Goal: Task Accomplishment & Management: Manage account settings

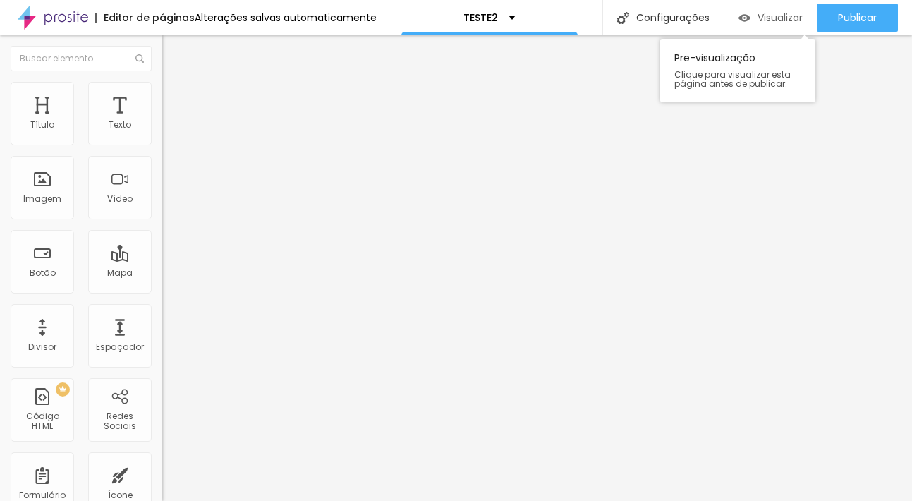
click at [740, 20] on img "button" at bounding box center [745, 18] width 12 height 12
click at [162, 94] on li "Estilo" at bounding box center [243, 89] width 162 height 14
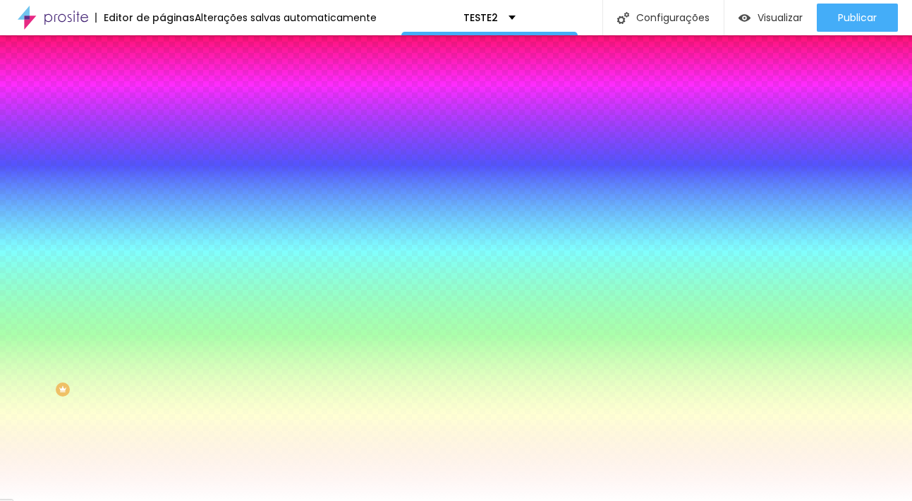
type input "2"
type input "3"
type input "5"
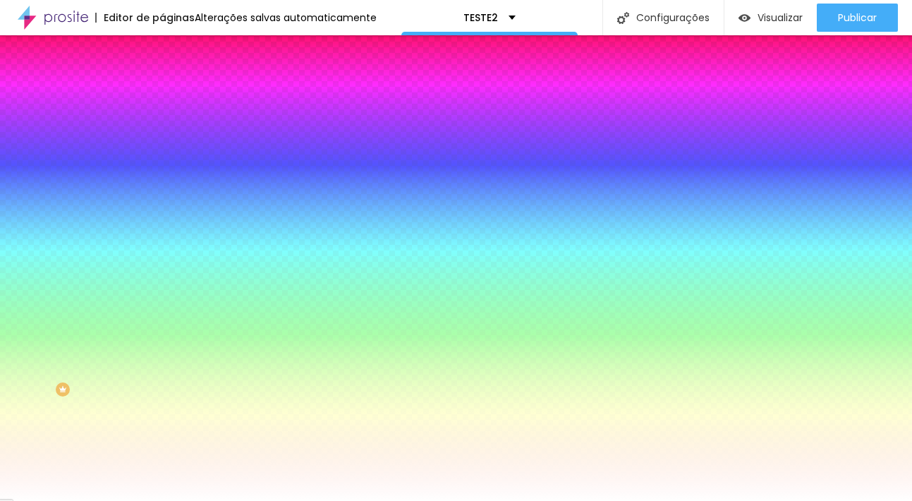
type input "5"
type input "7"
type input "8"
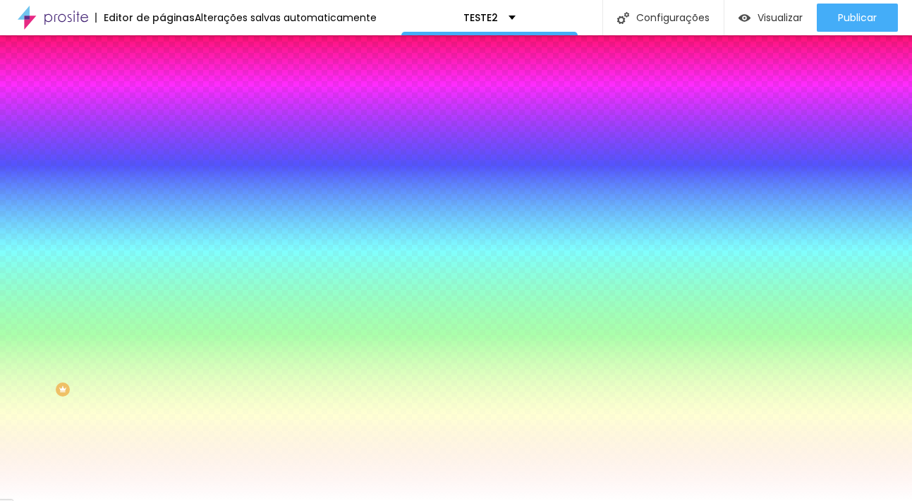
type input "10"
type input "11"
type input "13"
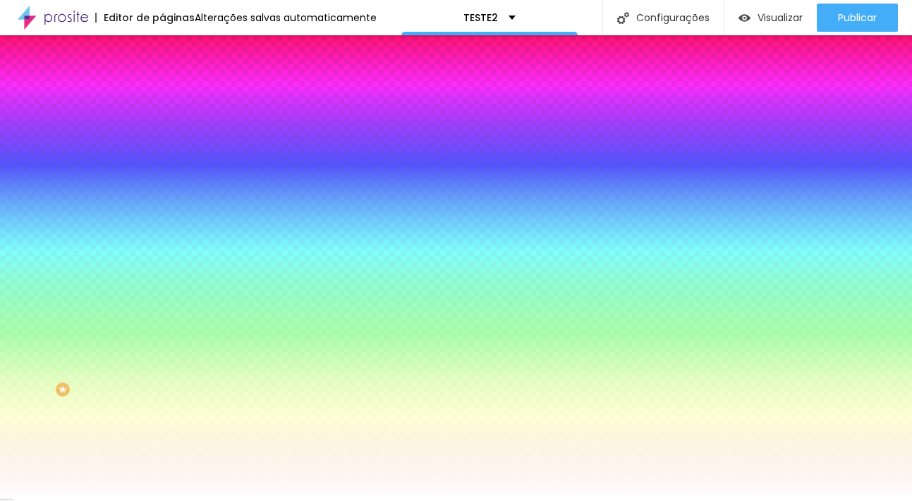
type input "13"
type input "15"
type input "16"
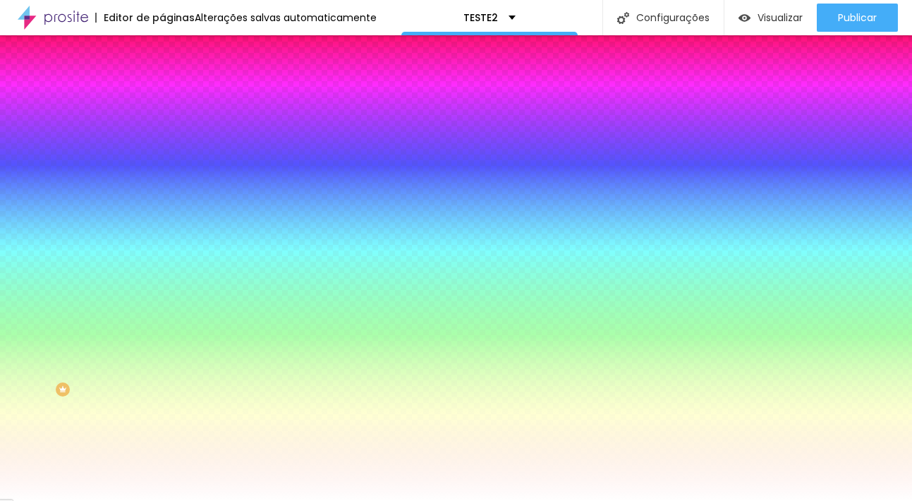
type input "18"
type input "20"
type input "21"
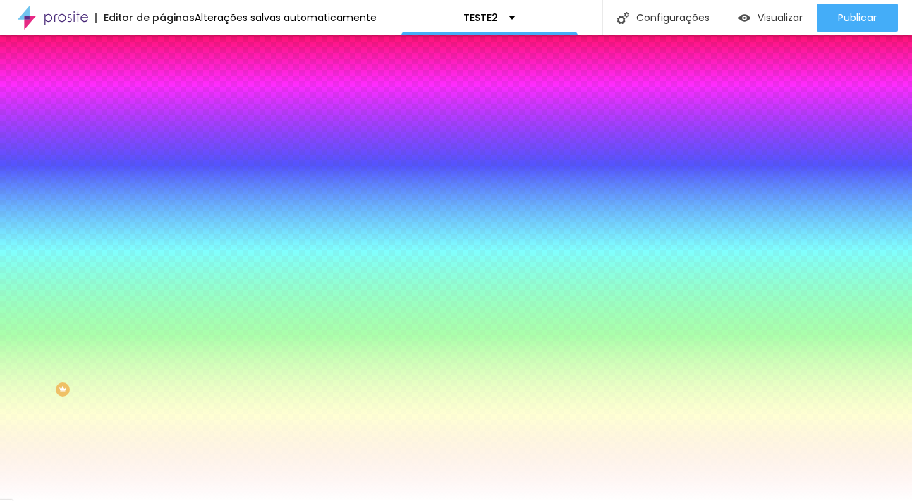
type input "21"
type input "23"
type input "25"
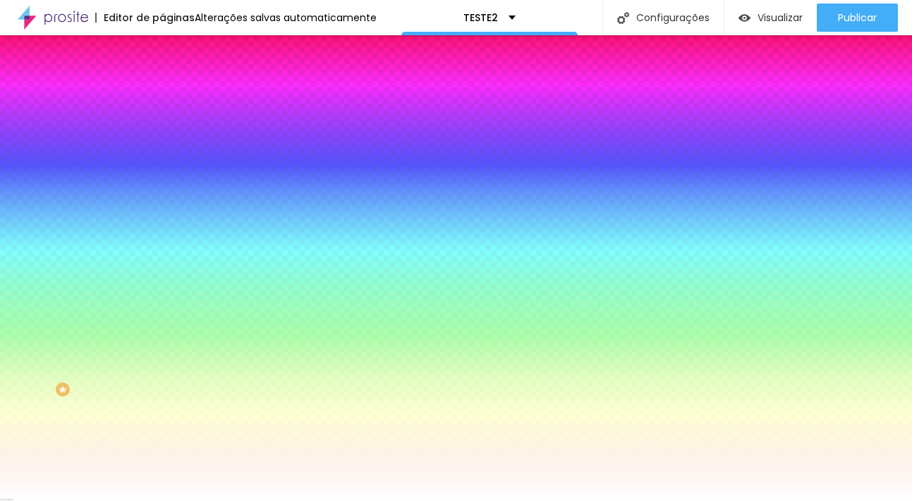
type input "26"
type input "28"
type input "30"
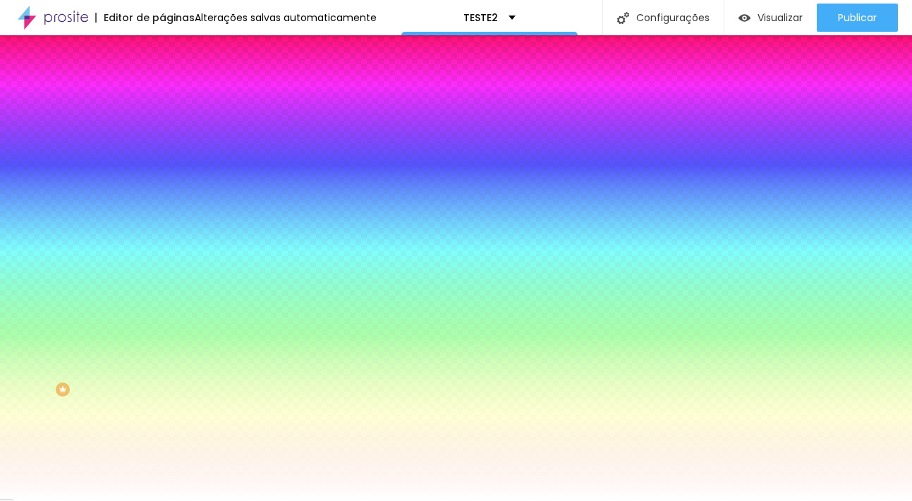
type input "30"
type input "31"
type input "33"
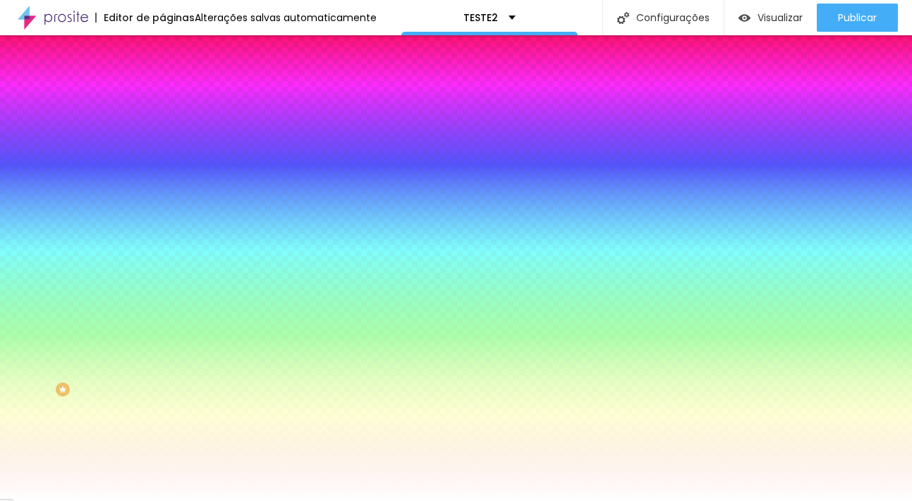
type input "35"
type input "36"
type input "38"
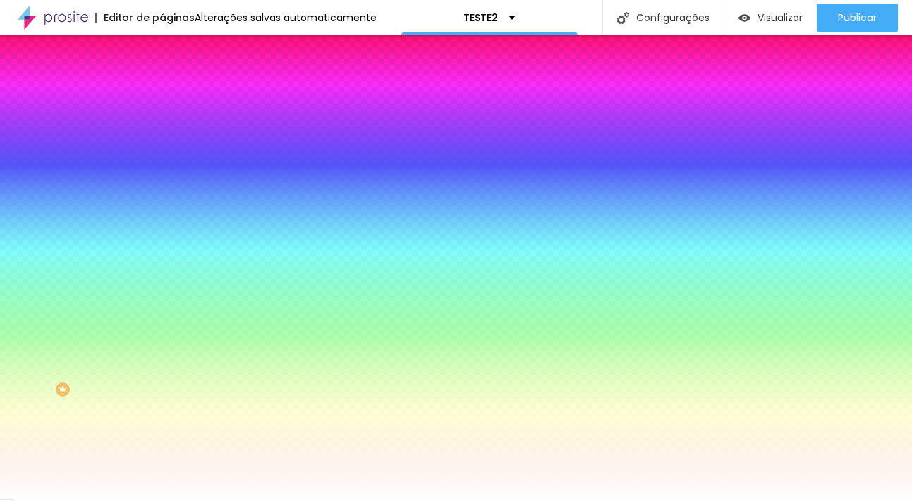
type input "38"
type input "39"
type input "41"
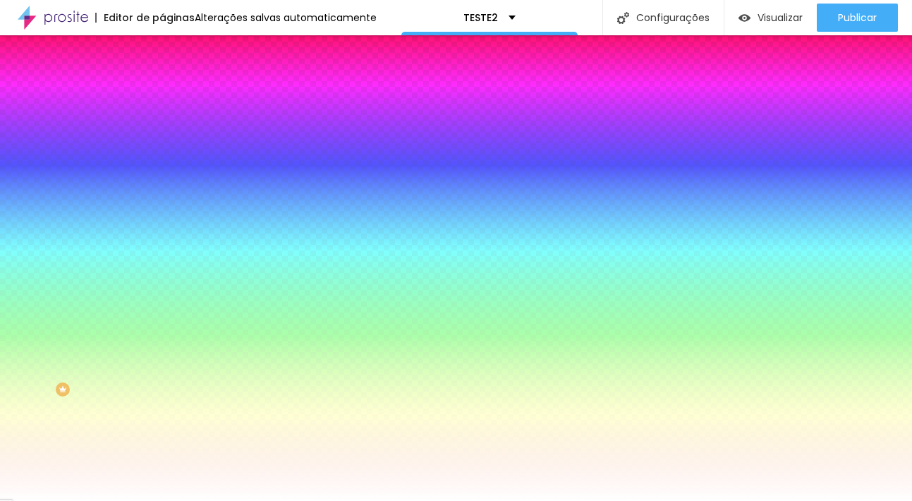
type input "43"
type input "44"
type input "46"
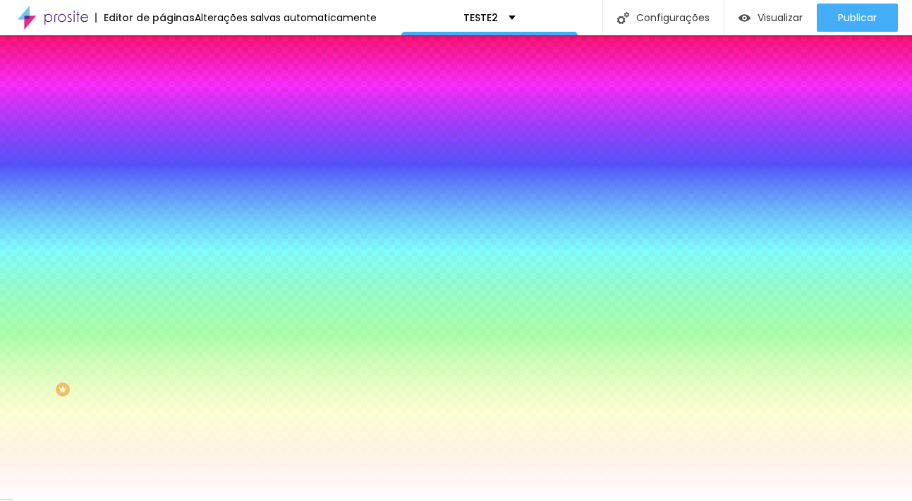
type input "46"
type input "48"
type input "49"
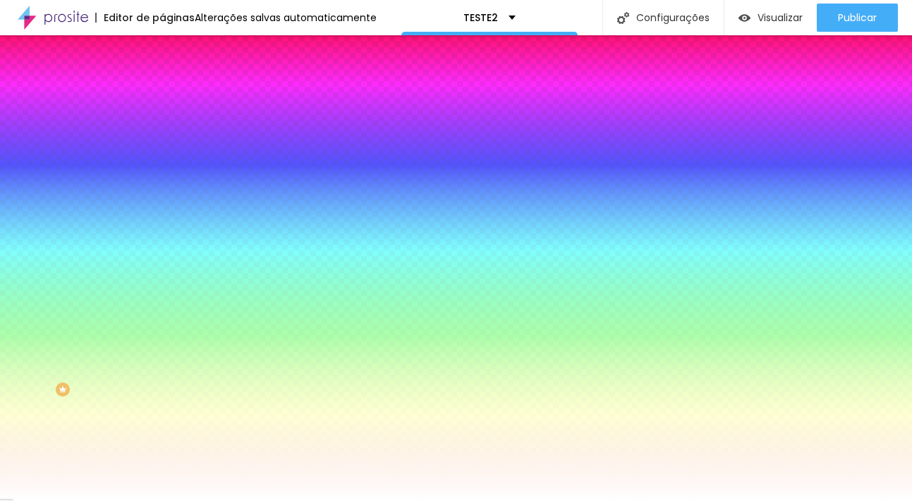
type input "51"
type input "53"
type input "54"
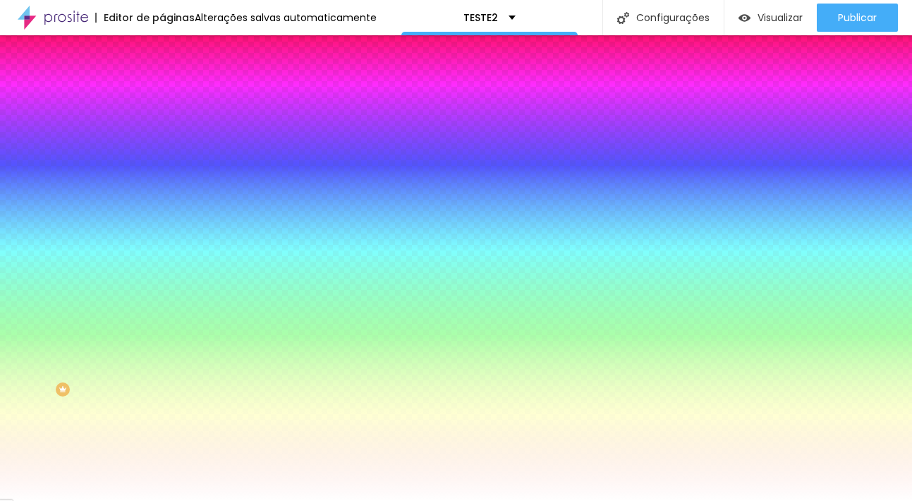
type input "54"
type input "56"
type input "58"
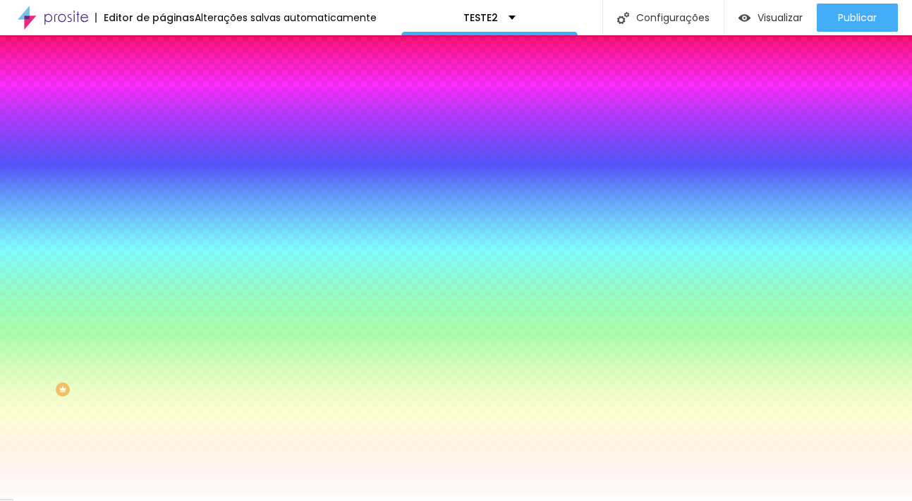
type input "61"
type input "63"
type input "64"
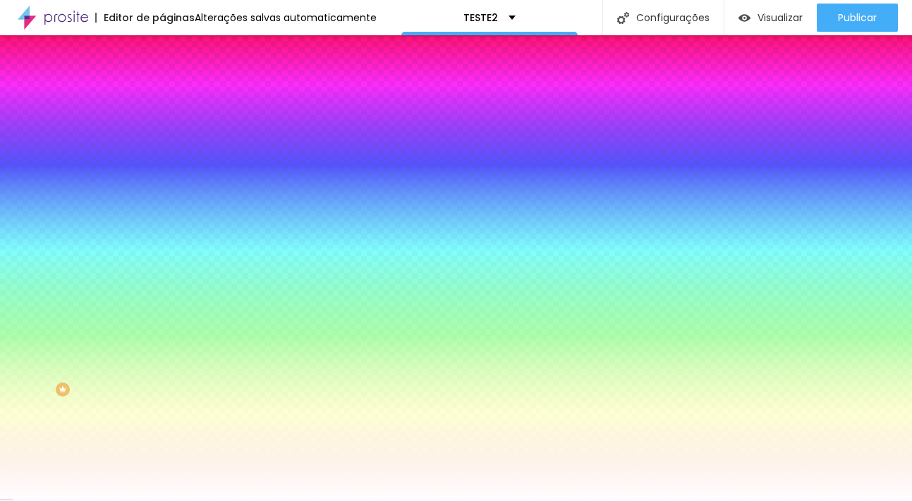
type input "64"
type input "66"
type input "67"
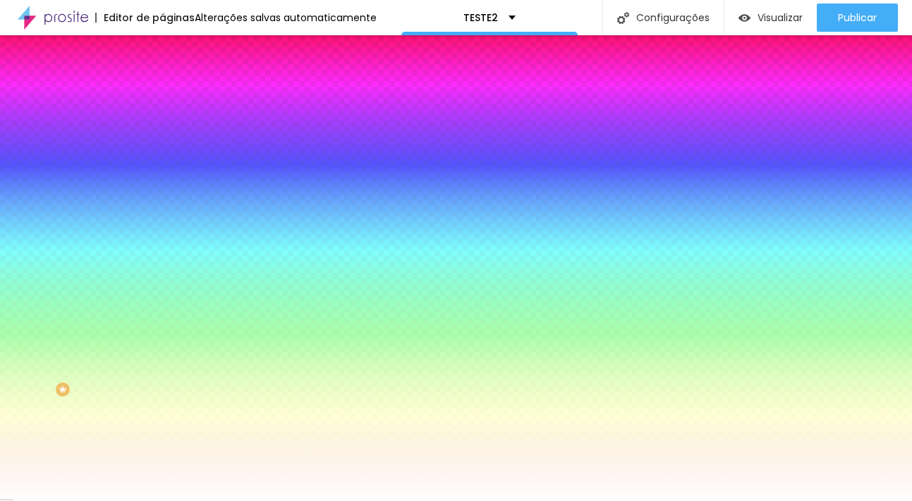
type input "71"
type input "72"
type input "74"
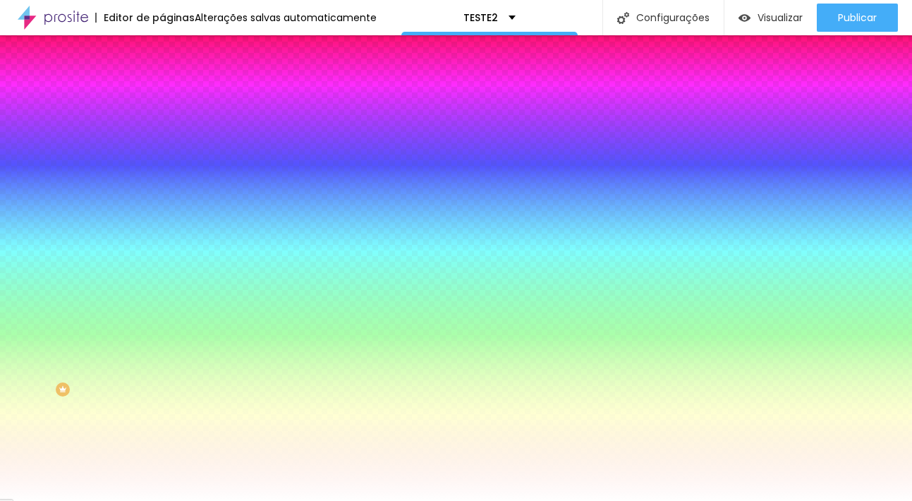
type input "74"
type input "76"
type input "77"
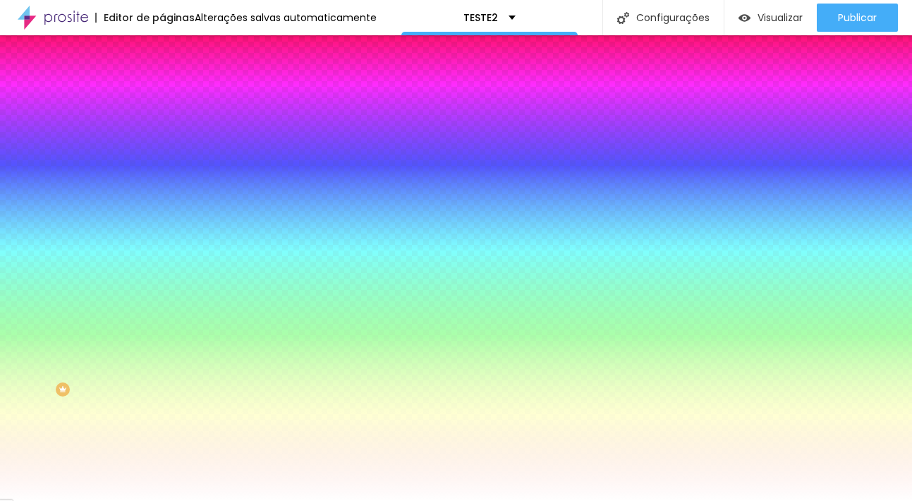
type input "79"
type input "81"
drag, startPoint x: 34, startPoint y: 171, endPoint x: 68, endPoint y: 170, distance: 33.9
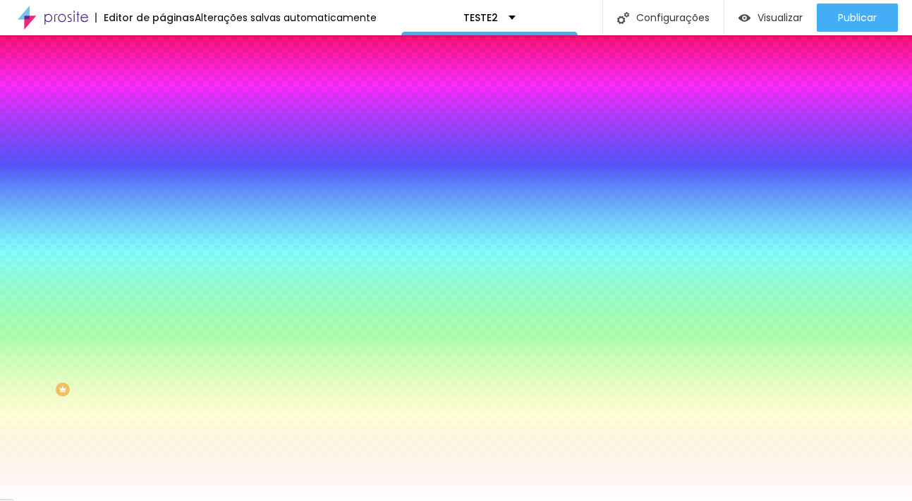
click at [162, 312] on input "range" at bounding box center [207, 317] width 91 height 11
type input "82"
type input "79"
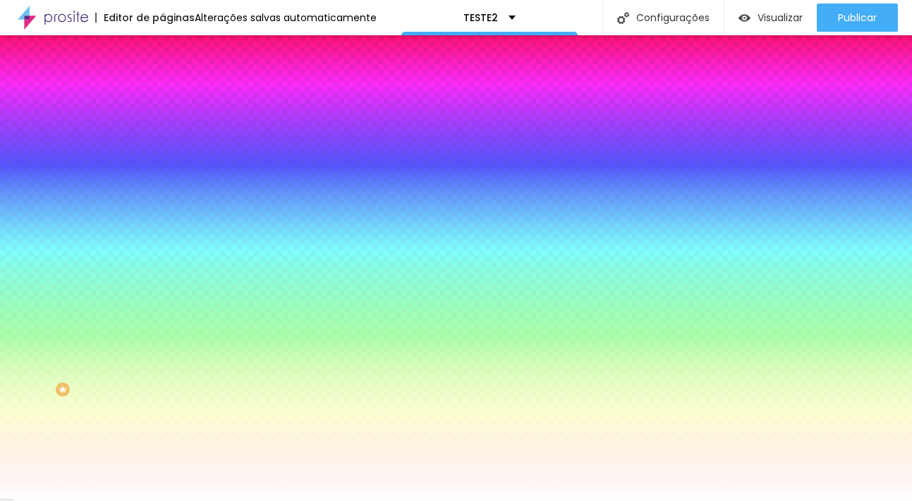
type input "74"
type input "66"
type input "58"
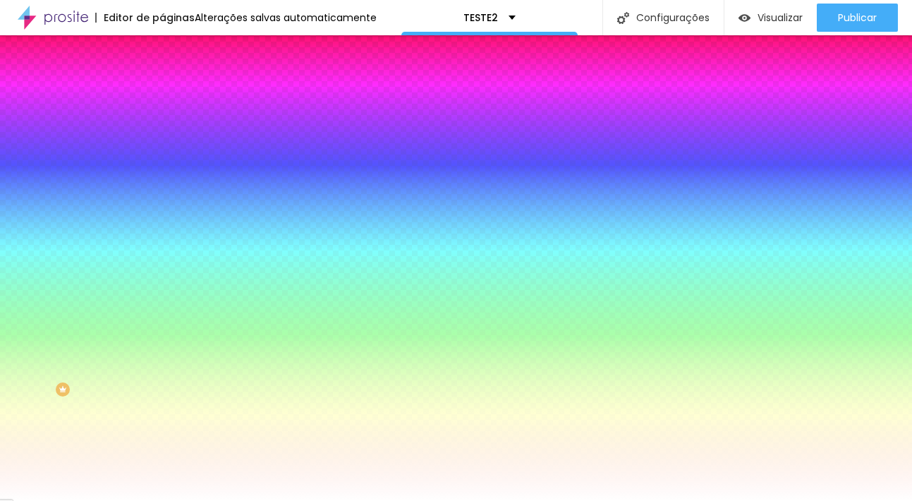
type input "58"
type input "48"
type input "38"
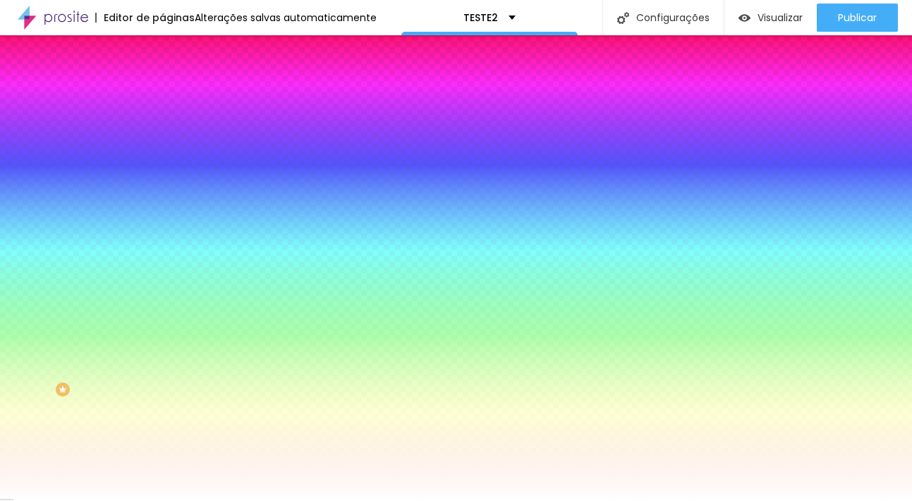
type input "30"
type input "21"
type input "15"
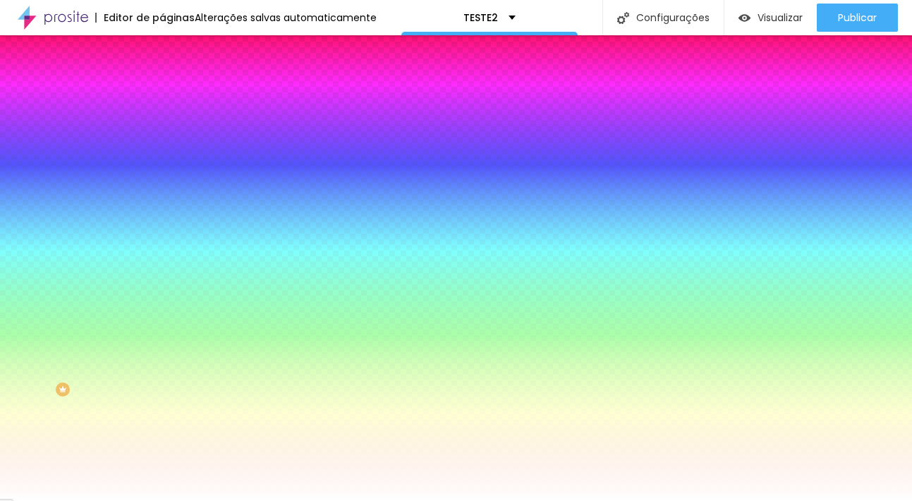
type input "15"
type input "10"
type input "5"
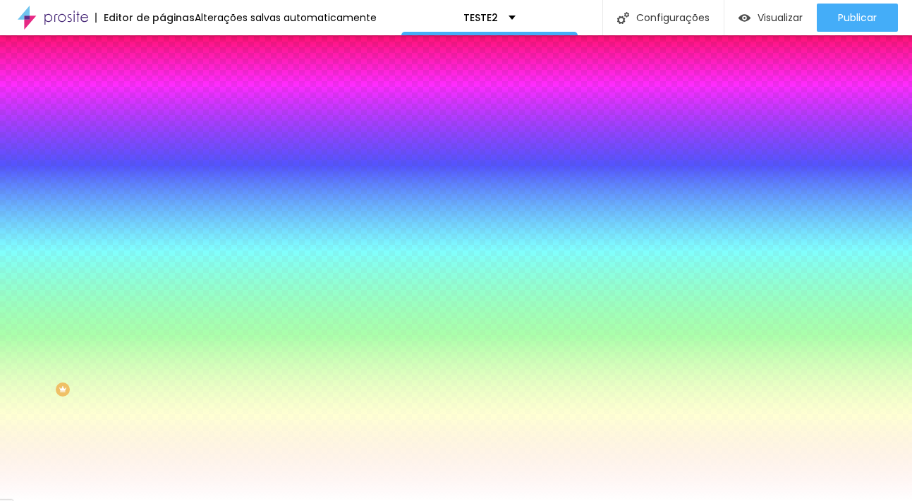
type input "0"
drag, startPoint x: 68, startPoint y: 173, endPoint x: 13, endPoint y: 176, distance: 55.1
type input "0"
click at [162, 176] on div "0 Borda arredondada" at bounding box center [243, 249] width 162 height 200
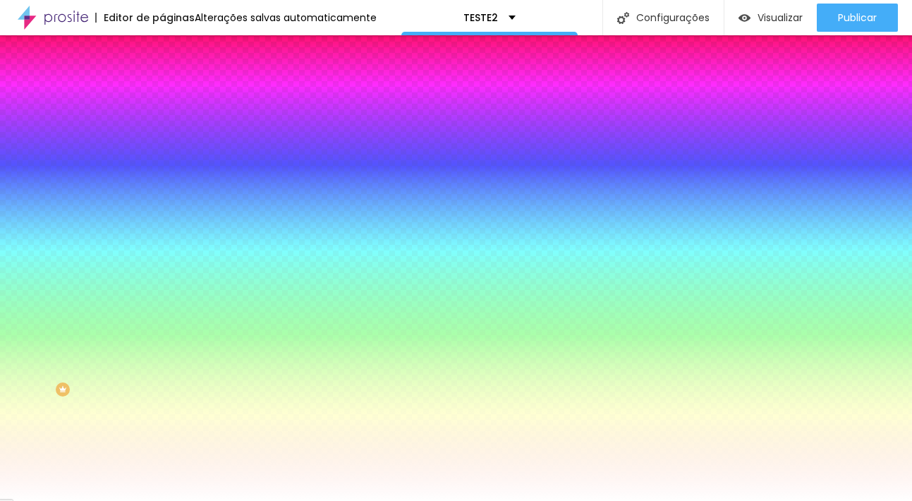
click at [175, 83] on span "Conteúdo" at bounding box center [197, 77] width 44 height 12
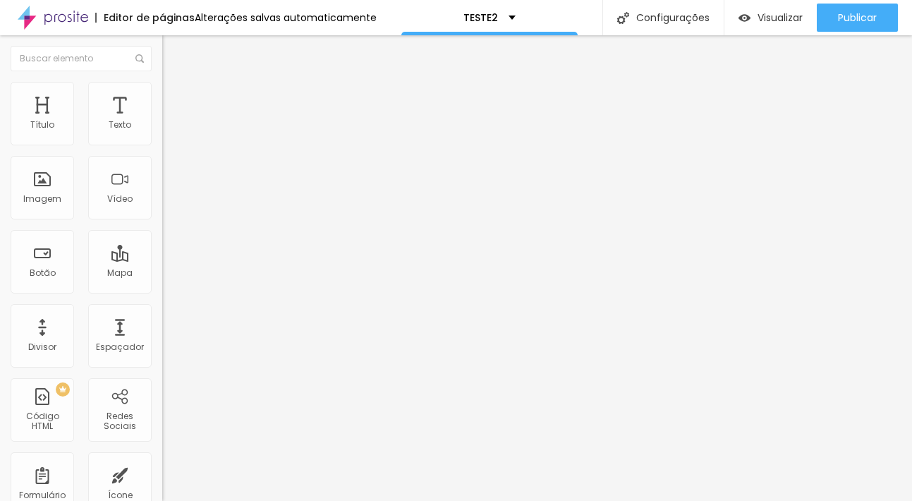
click at [175, 99] on span "Avançado" at bounding box center [198, 105] width 47 height 12
click at [162, 318] on input "text" at bounding box center [246, 325] width 169 height 14
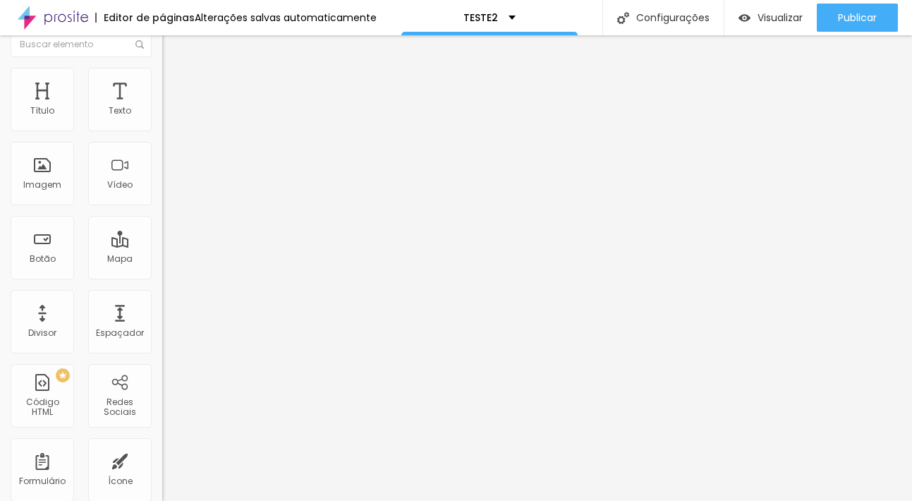
scroll to position [13, 0]
type input "Contratorobson"
click at [175, 70] on span "Conteúdo" at bounding box center [197, 64] width 44 height 12
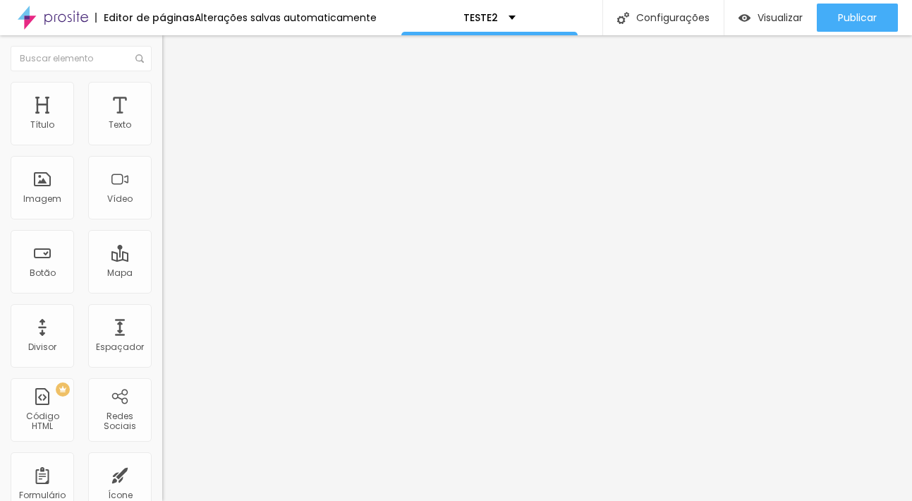
click at [162, 140] on img at bounding box center [167, 135] width 10 height 10
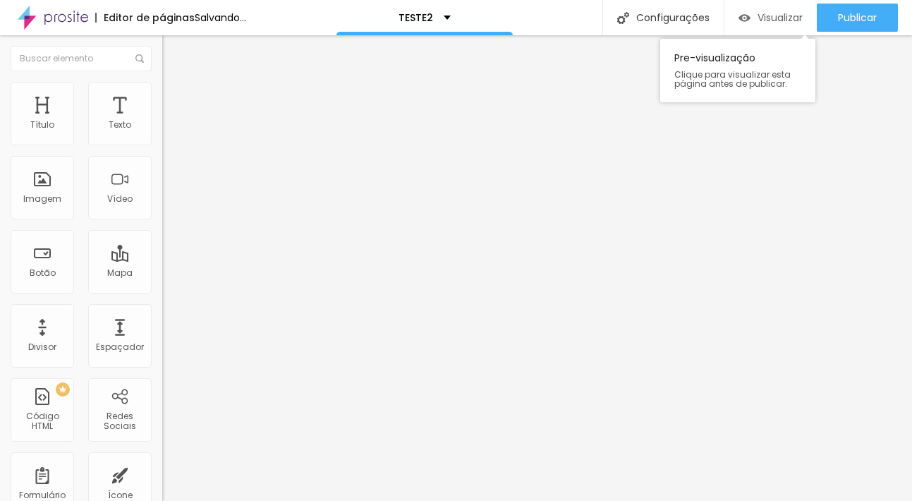
click at [741, 16] on img "button" at bounding box center [745, 18] width 12 height 12
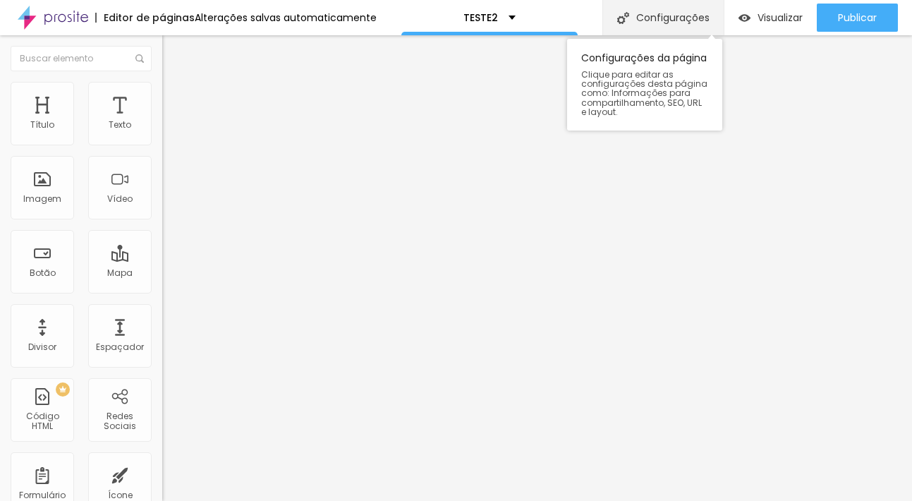
click at [678, 17] on div "Configurações" at bounding box center [662, 17] width 121 height 35
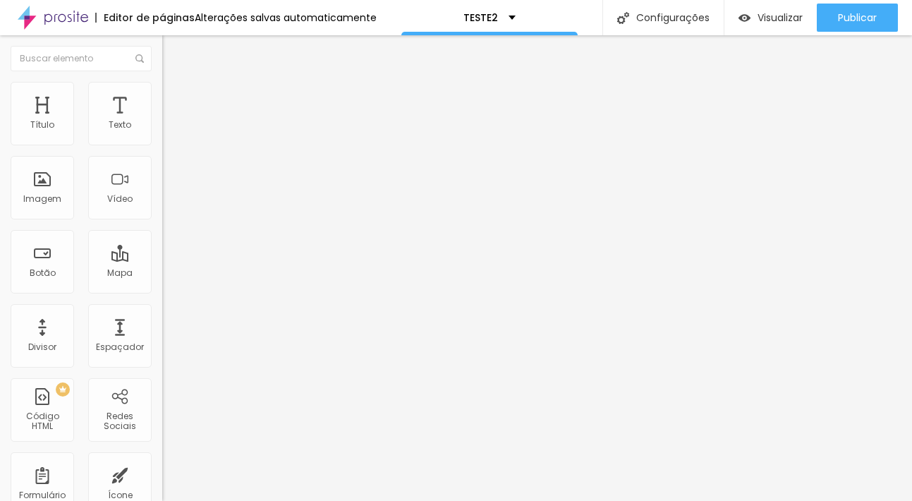
type input "T"
type input "Contrato"
type input "/"
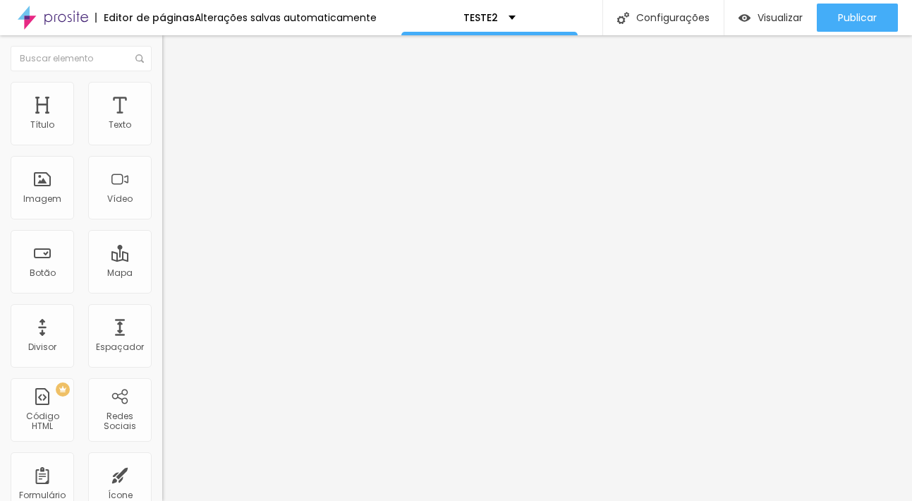
type input "/"
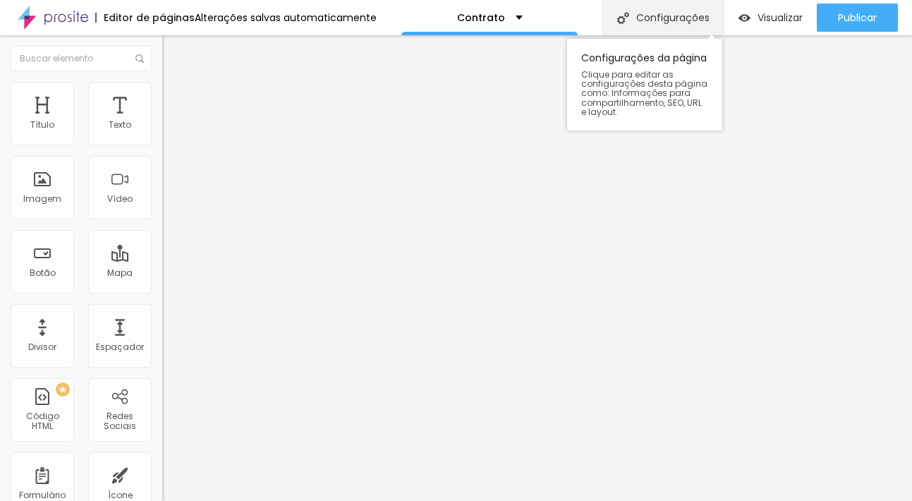
click at [676, 20] on div "Configurações" at bounding box center [662, 17] width 121 height 35
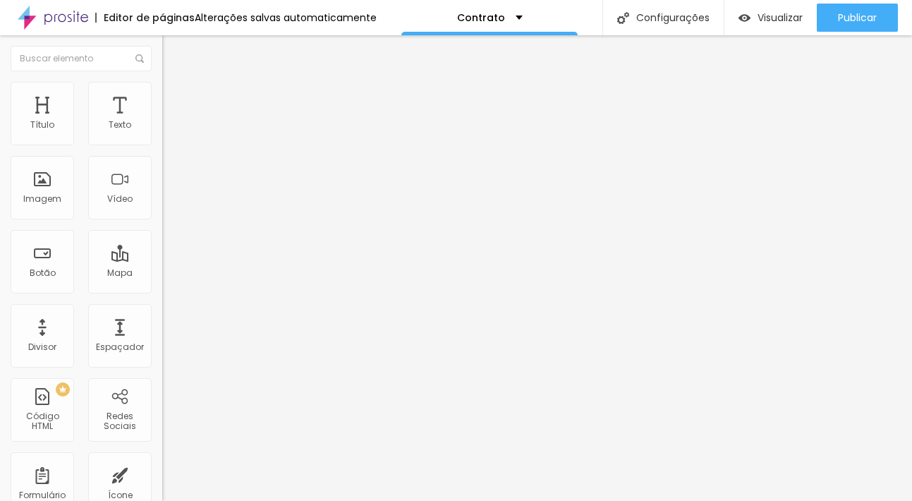
type input "/contrato"
type input "T"
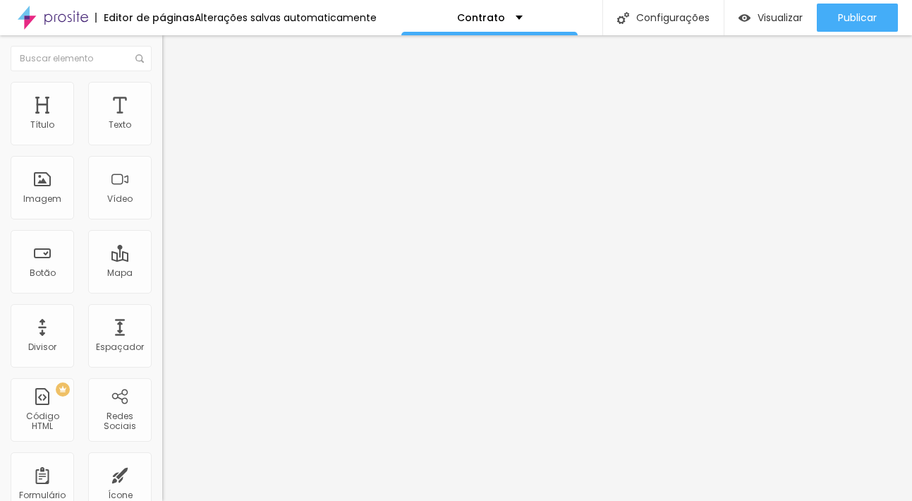
type input "Contrato"
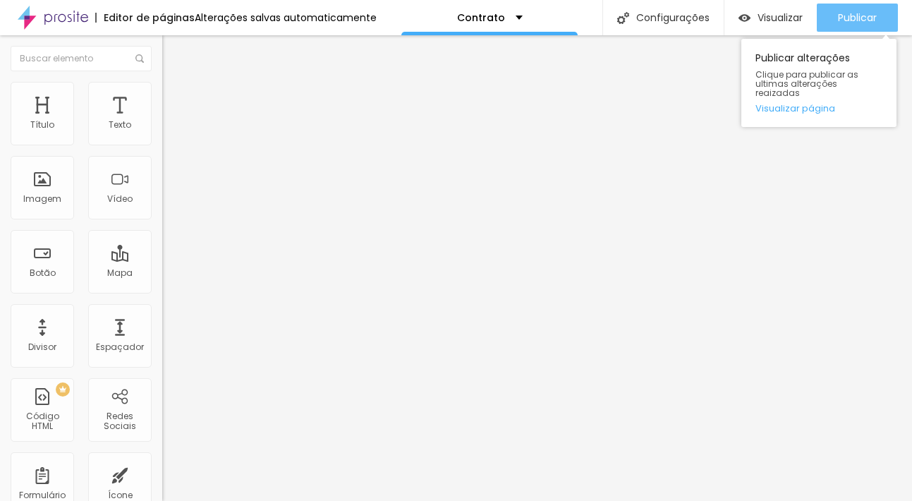
click at [855, 17] on span "Publicar" at bounding box center [857, 17] width 39 height 11
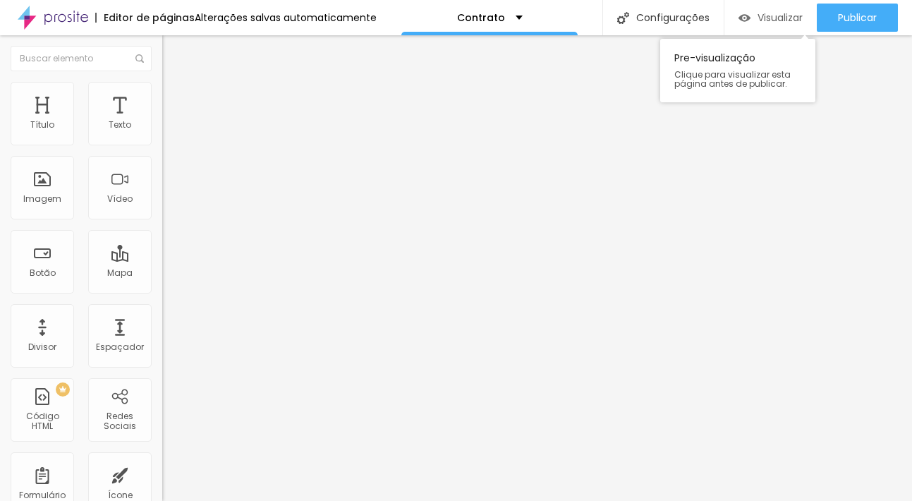
click at [768, 13] on span "Visualizar" at bounding box center [780, 17] width 45 height 11
click at [175, 102] on span "Avançado" at bounding box center [198, 105] width 47 height 12
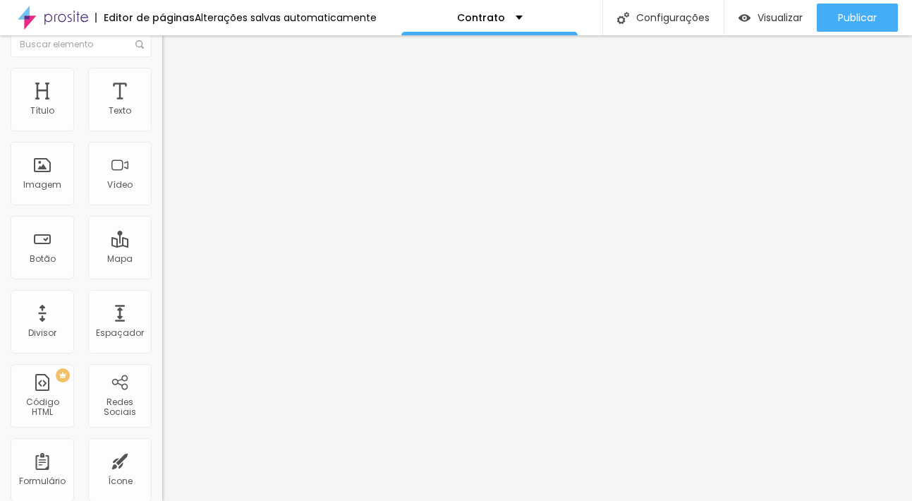
scroll to position [13, 0]
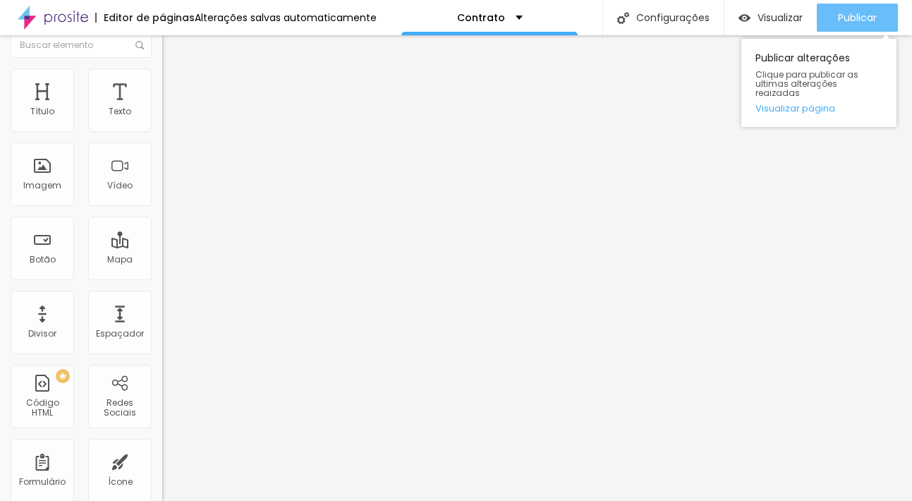
click at [856, 18] on span "Publicar" at bounding box center [857, 17] width 39 height 11
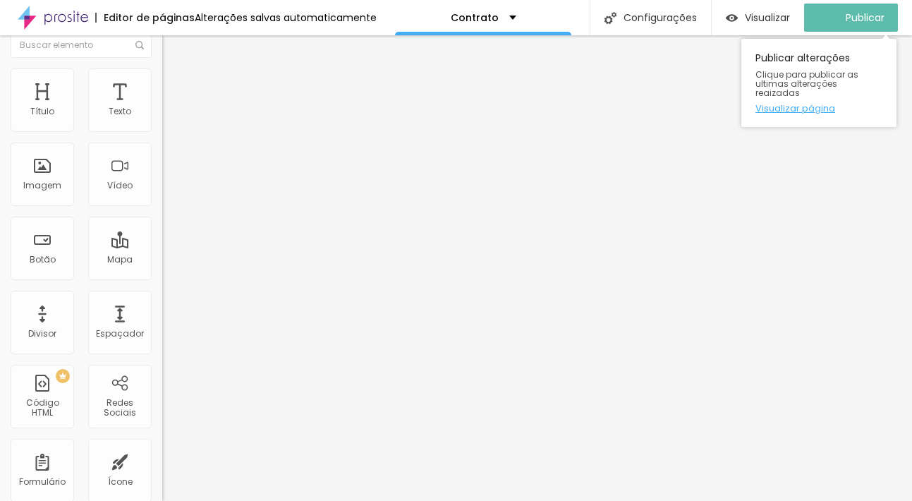
click at [822, 104] on link "Visualizar página" at bounding box center [818, 108] width 127 height 9
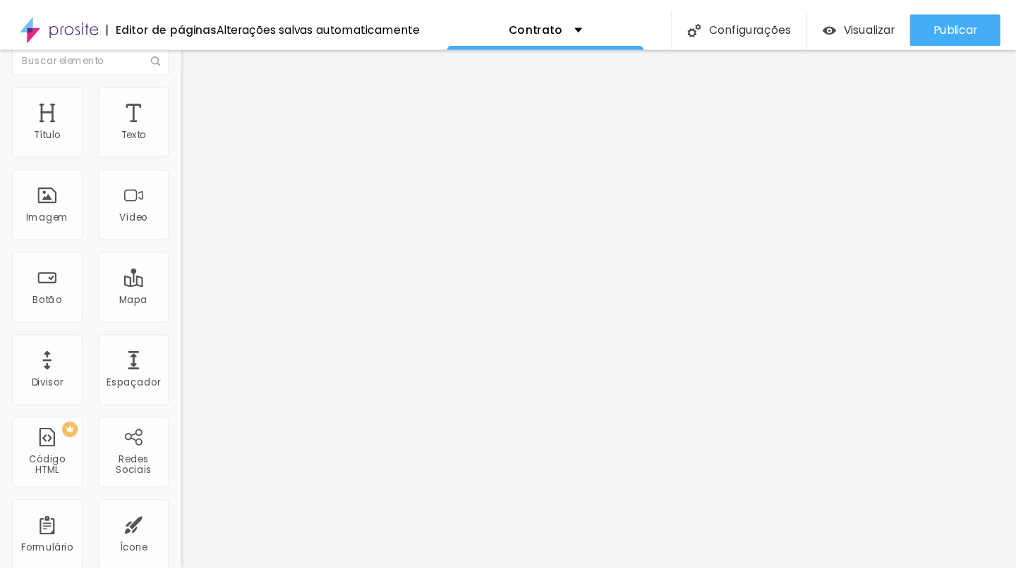
scroll to position [0, 0]
